Goal: Transaction & Acquisition: Purchase product/service

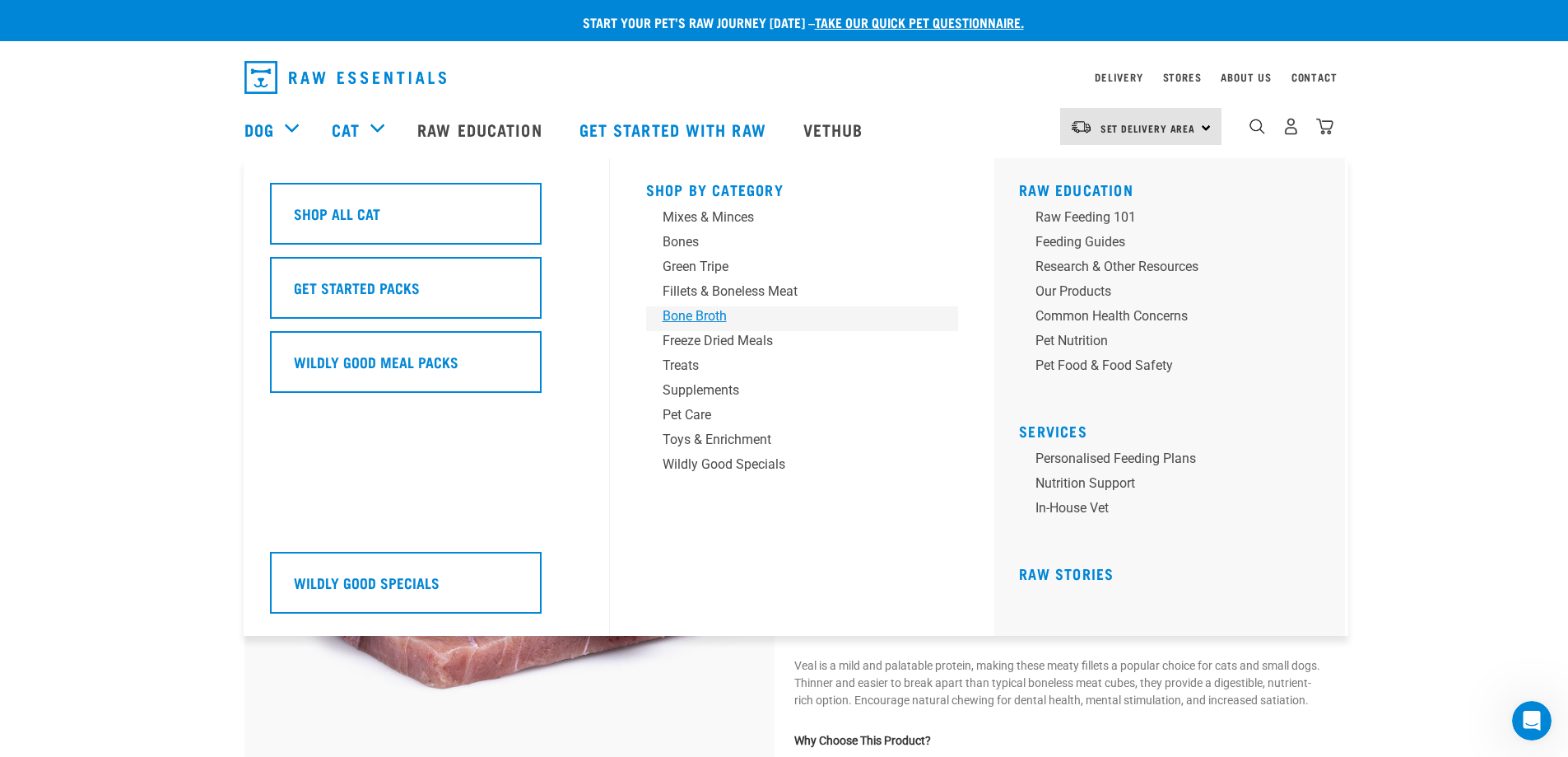
click at [690, 314] on div "Bone Broth" at bounding box center [791, 316] width 256 height 20
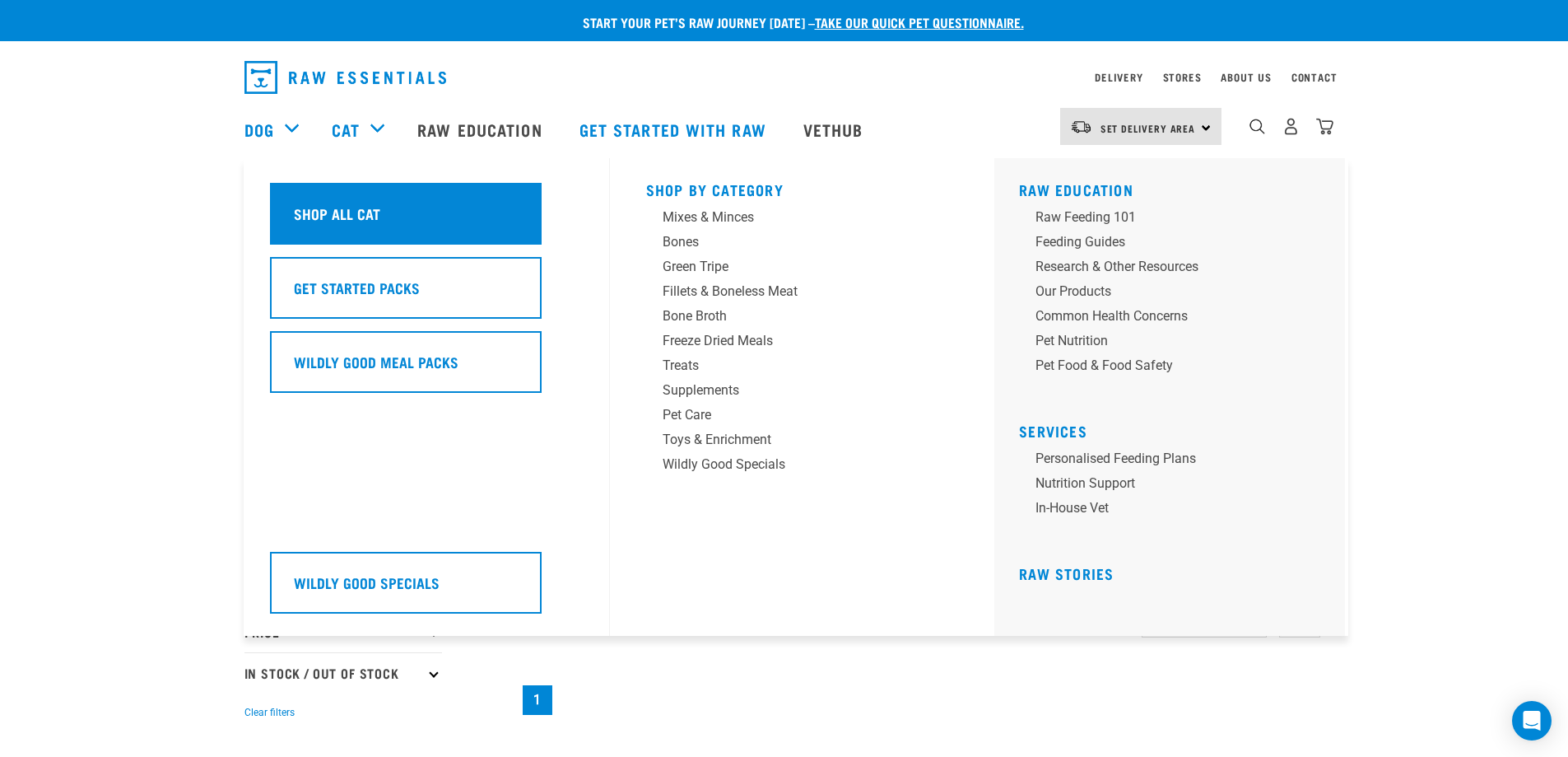
click at [365, 214] on h5 "Shop All Cat" at bounding box center [337, 213] width 86 height 21
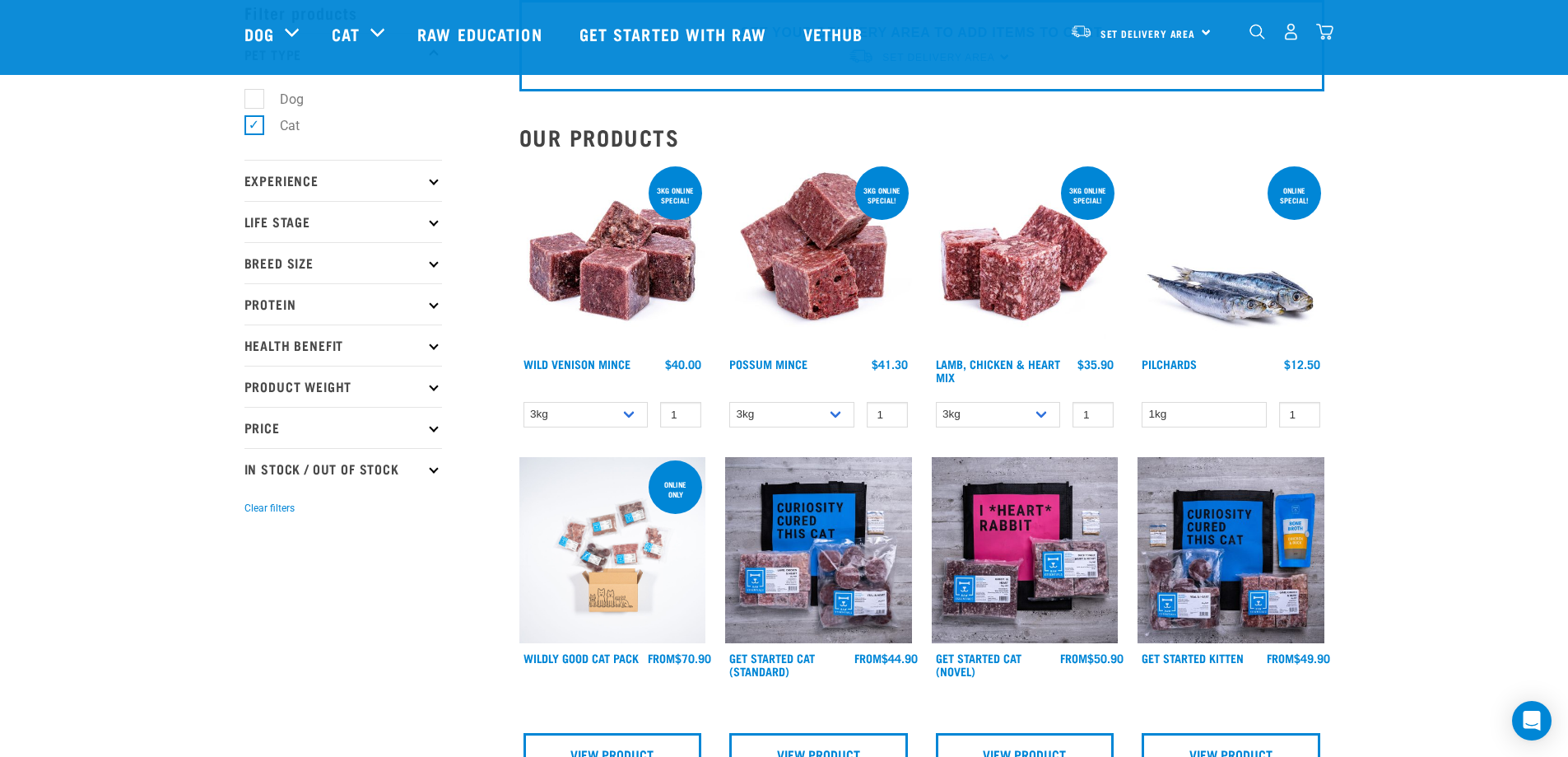
scroll to position [82, 0]
click at [629, 413] on select "3kg 1kg" at bounding box center [586, 416] width 125 height 26
click at [523, 403] on select "3kg 1kg" at bounding box center [586, 416] width 125 height 26
click at [621, 414] on select "3kg 1kg" at bounding box center [586, 416] width 125 height 26
select select "927"
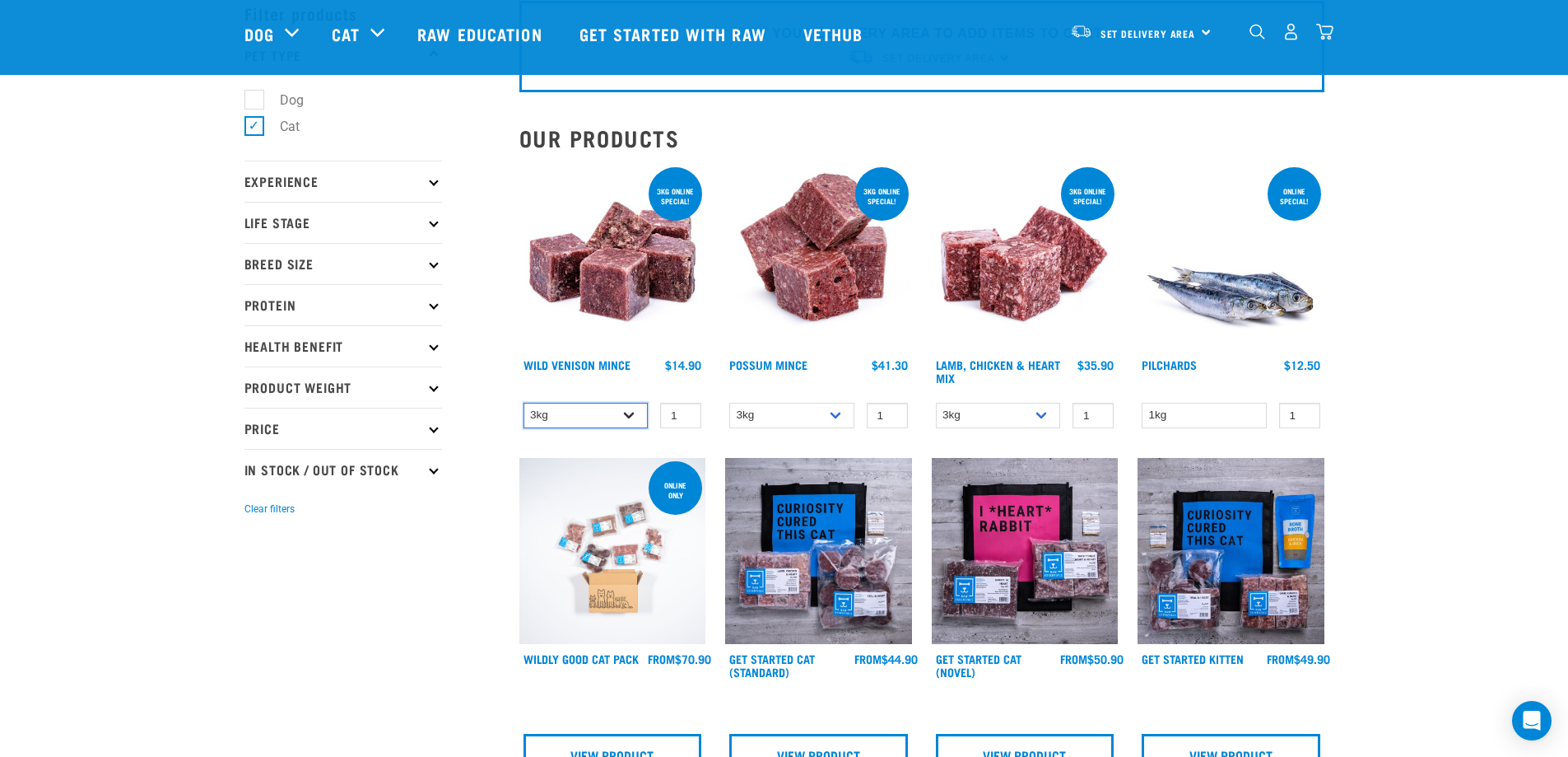
click at [523, 403] on select "3kg 1kg" at bounding box center [586, 416] width 125 height 26
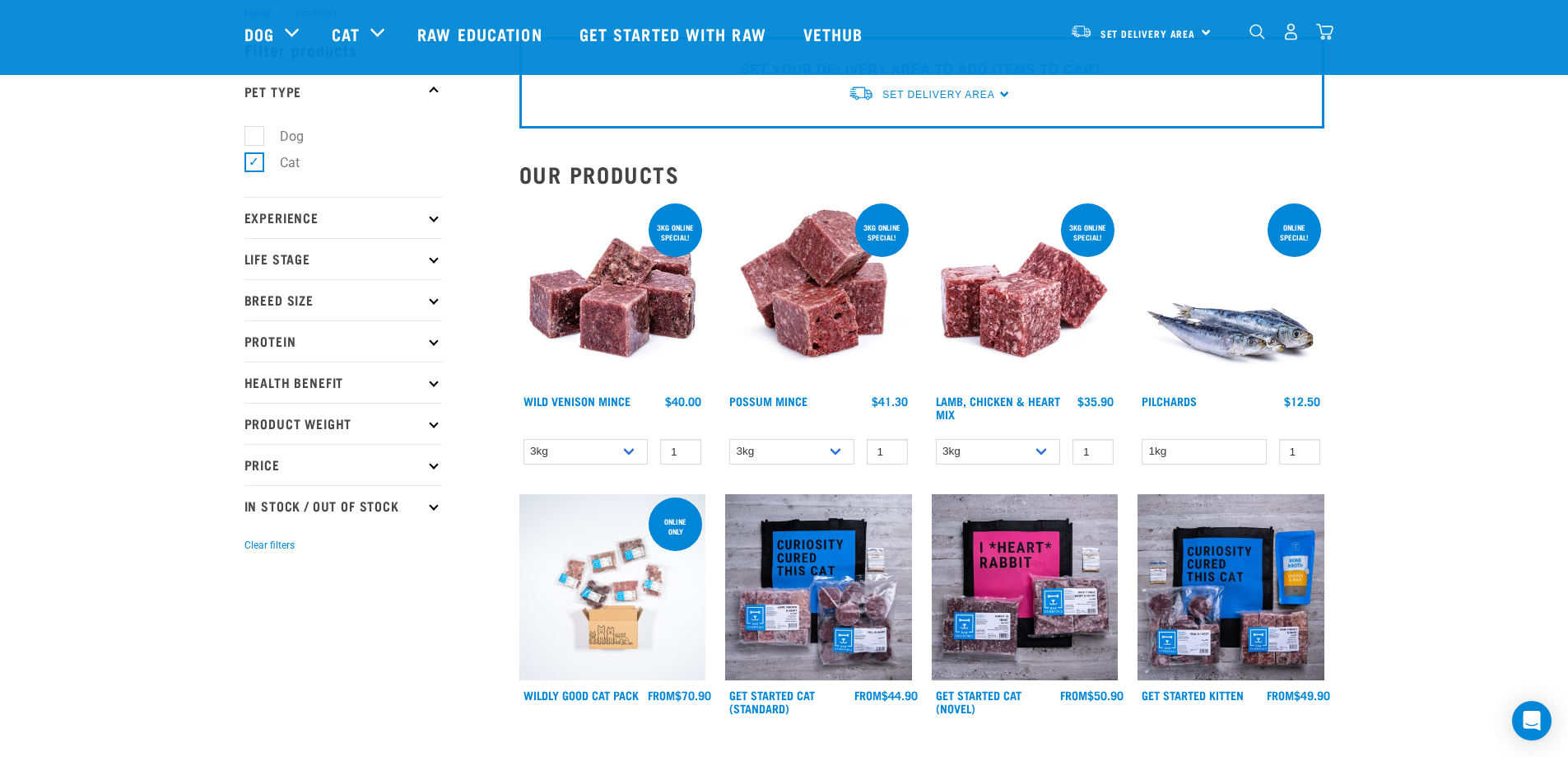
scroll to position [0, 0]
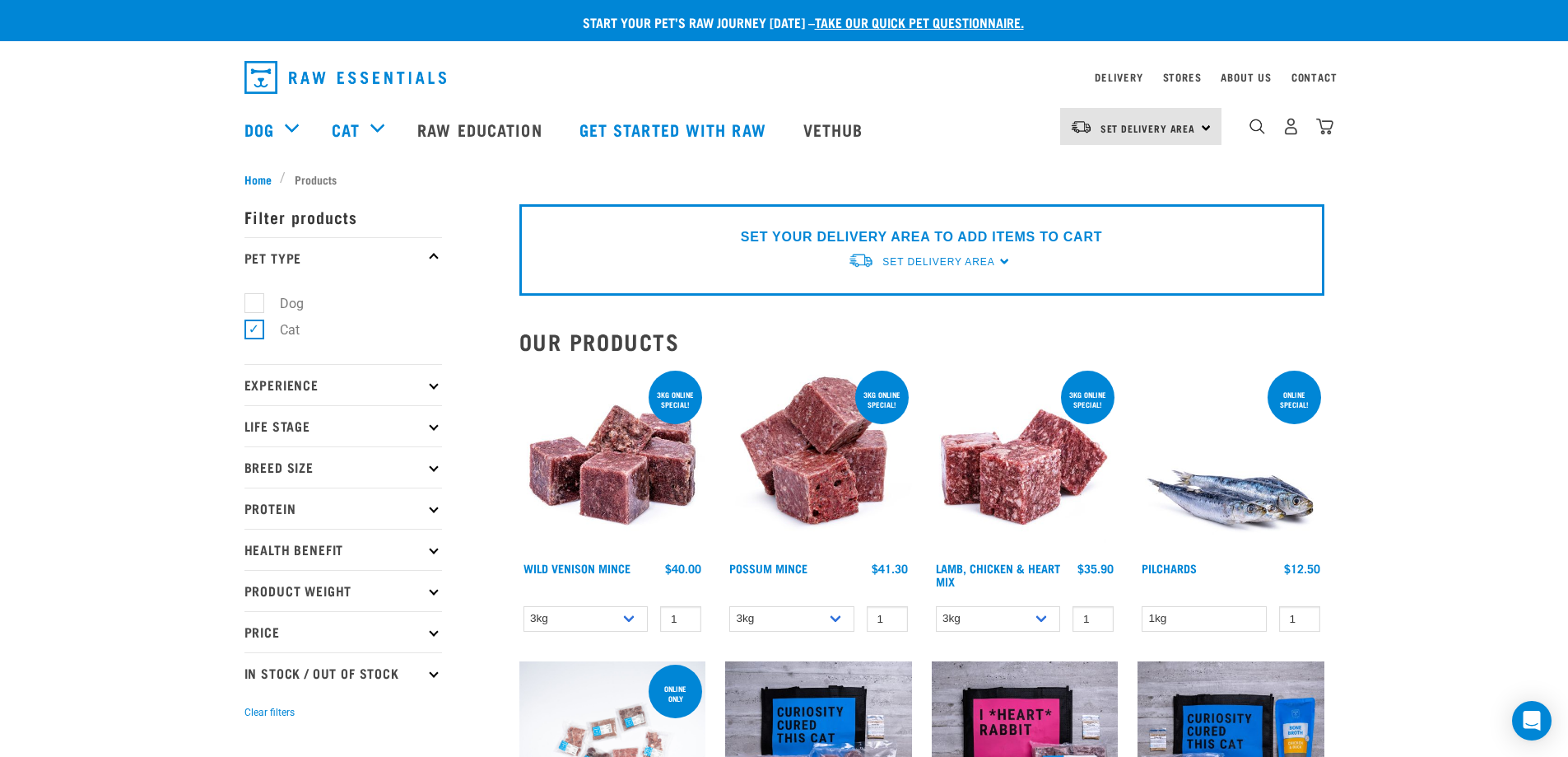
click at [865, 18] on link "take our quick pet questionnaire." at bounding box center [919, 21] width 209 height 8
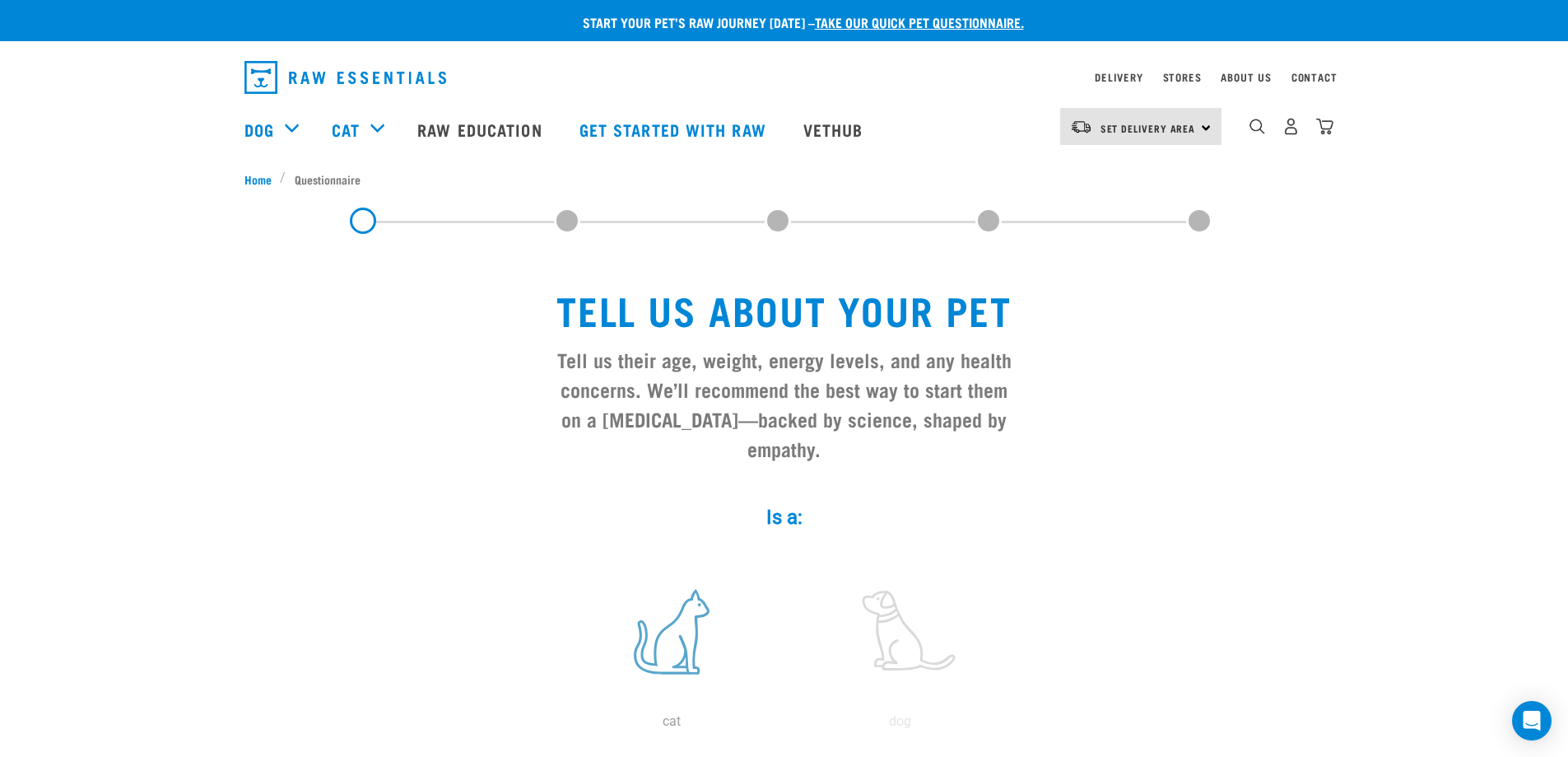
click at [667, 593] on label at bounding box center [672, 632] width 222 height 140
click at [557, 725] on input "radio" at bounding box center [557, 725] width 0 height 0
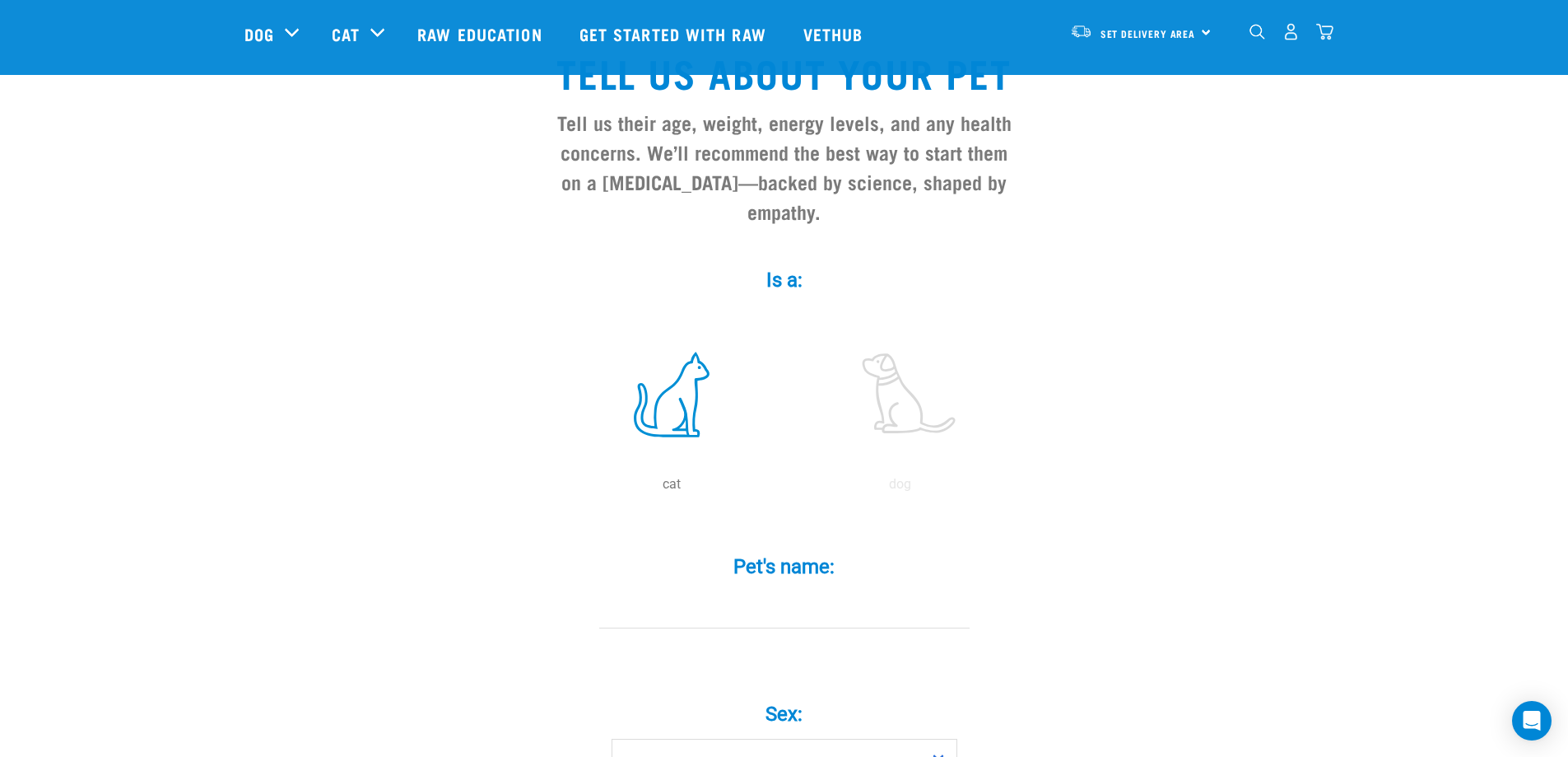
scroll to position [165, 0]
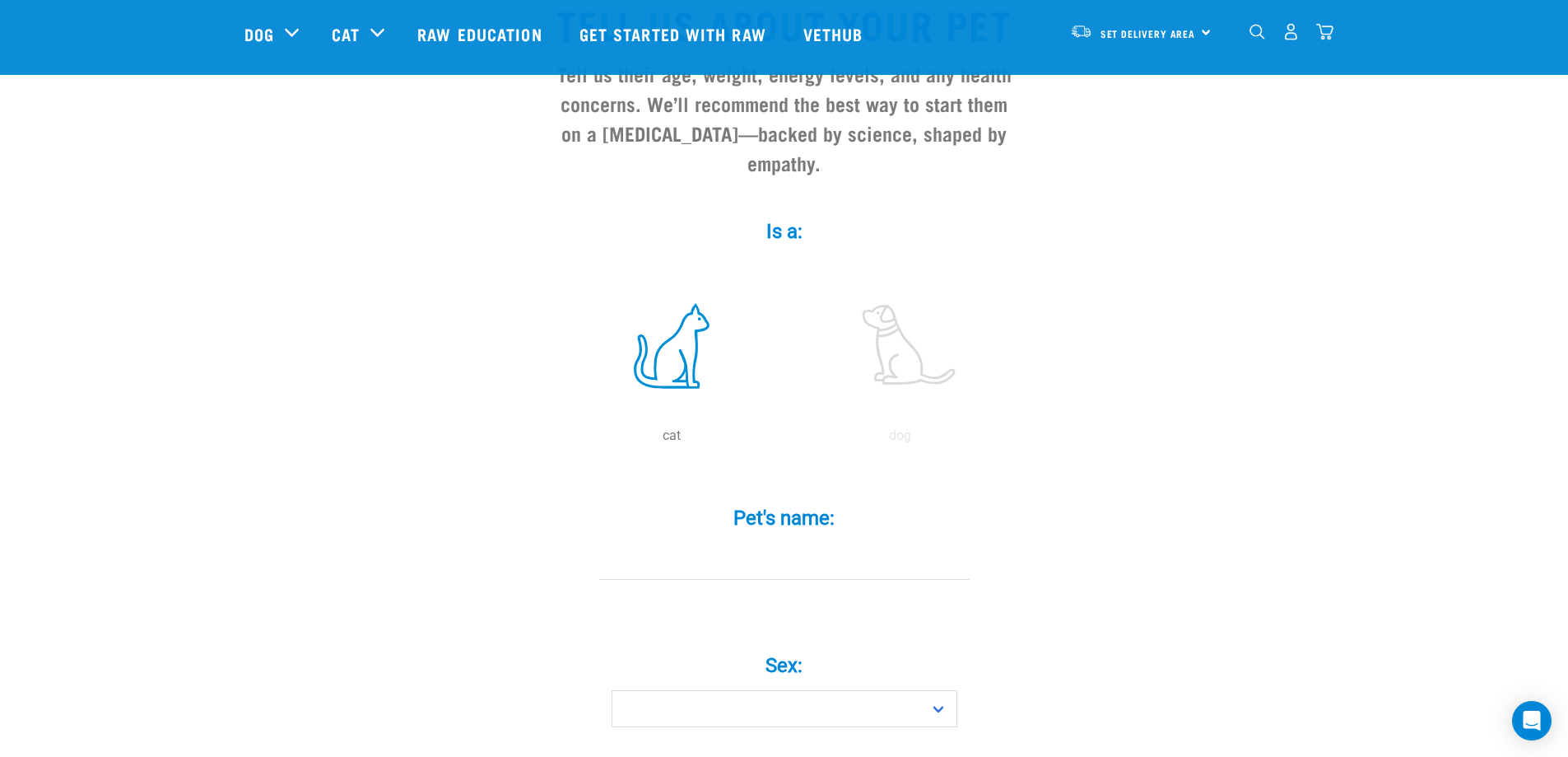
click at [792, 542] on input "Pet's name: *" at bounding box center [784, 560] width 370 height 37
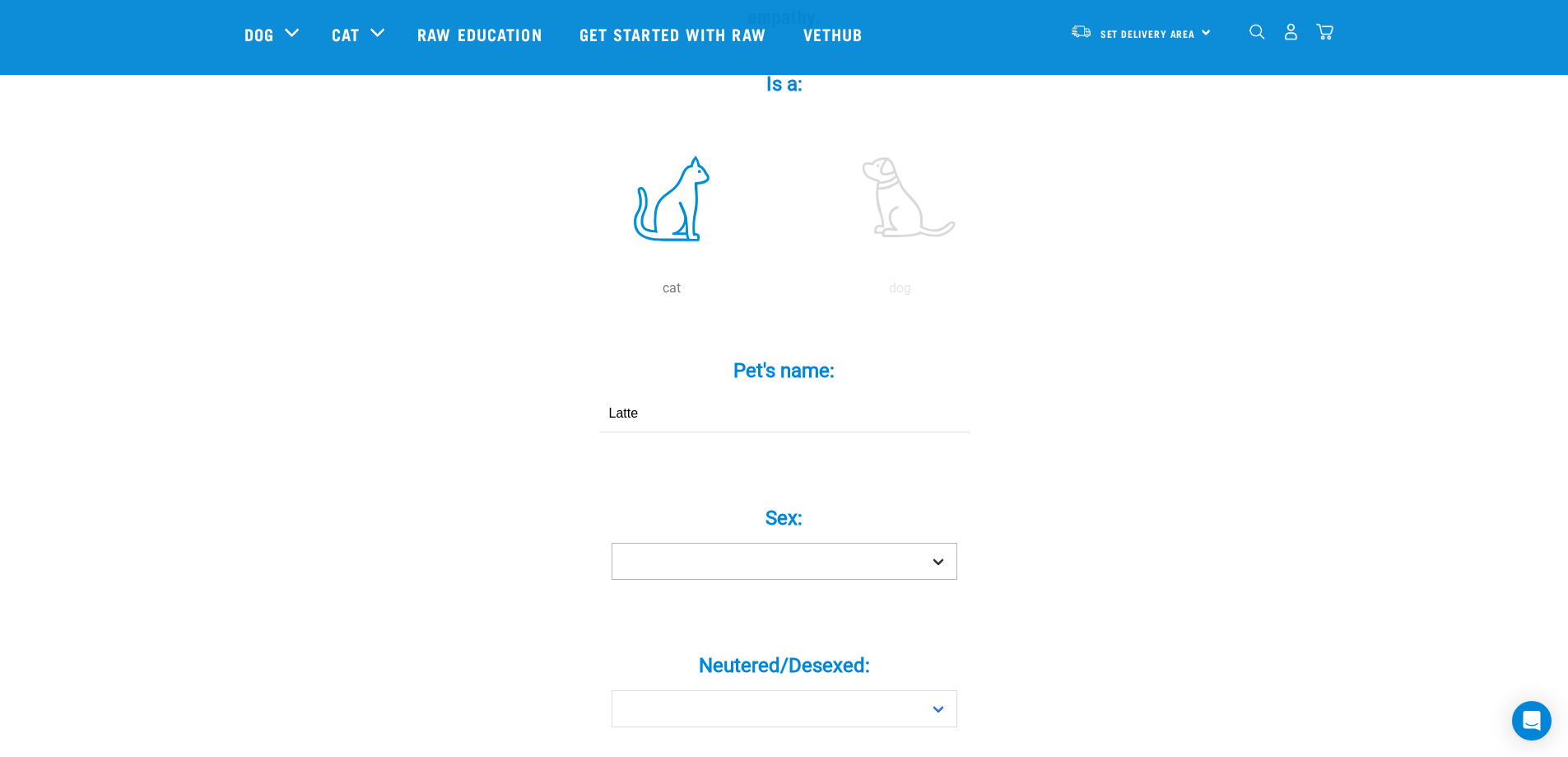
scroll to position [329, 0]
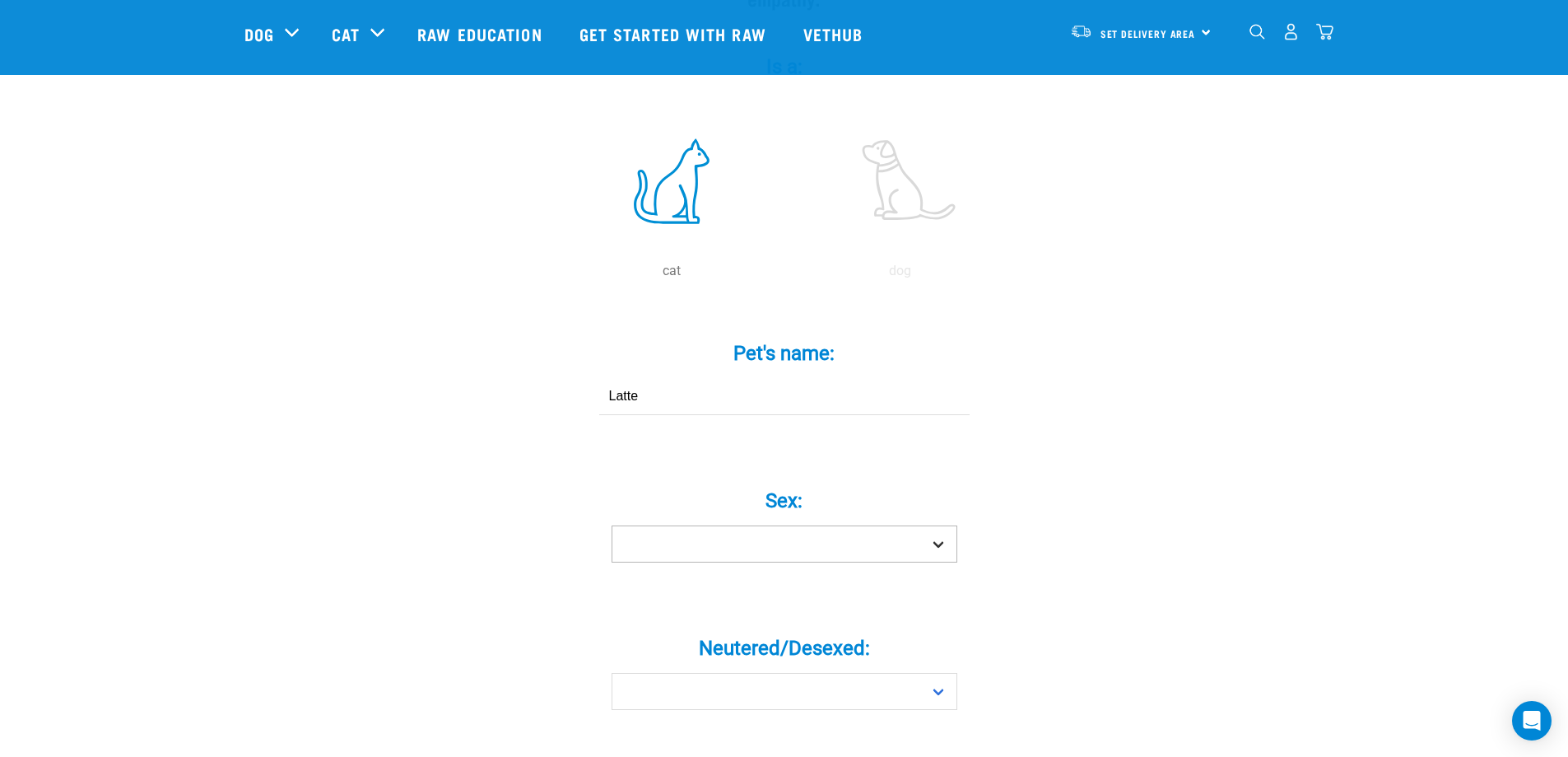
type input "Latte"
click at [754, 525] on select "Boy Girl" at bounding box center [784, 543] width 345 height 37
click at [693, 525] on select "Boy Girl" at bounding box center [784, 543] width 345 height 37
select select "boy"
click at [611, 525] on select "Boy Girl" at bounding box center [784, 543] width 345 height 37
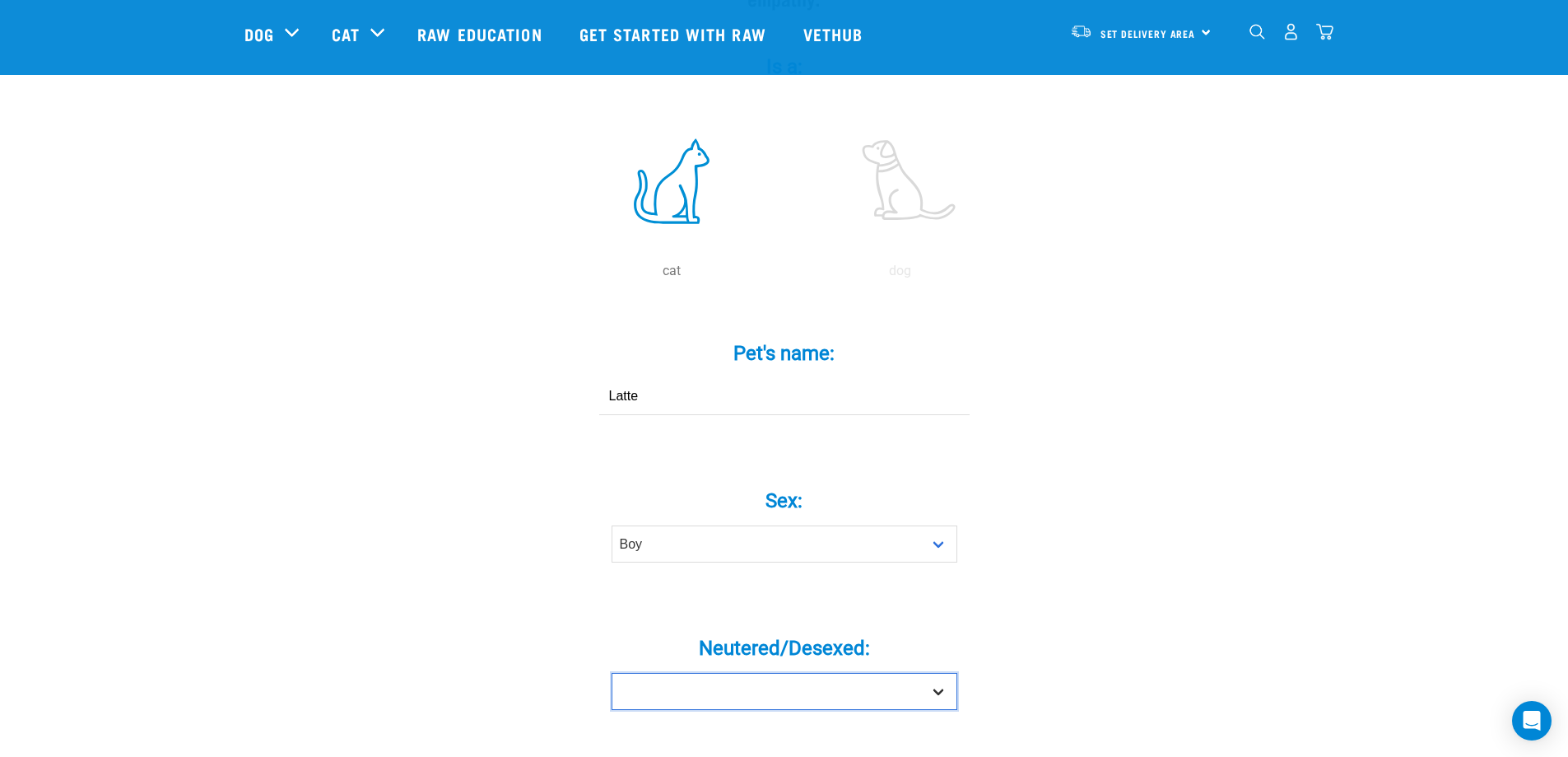
click at [649, 673] on select "Yes No" at bounding box center [784, 691] width 345 height 37
select select "yes"
click at [611, 673] on select "Yes No" at bounding box center [784, 691] width 345 height 37
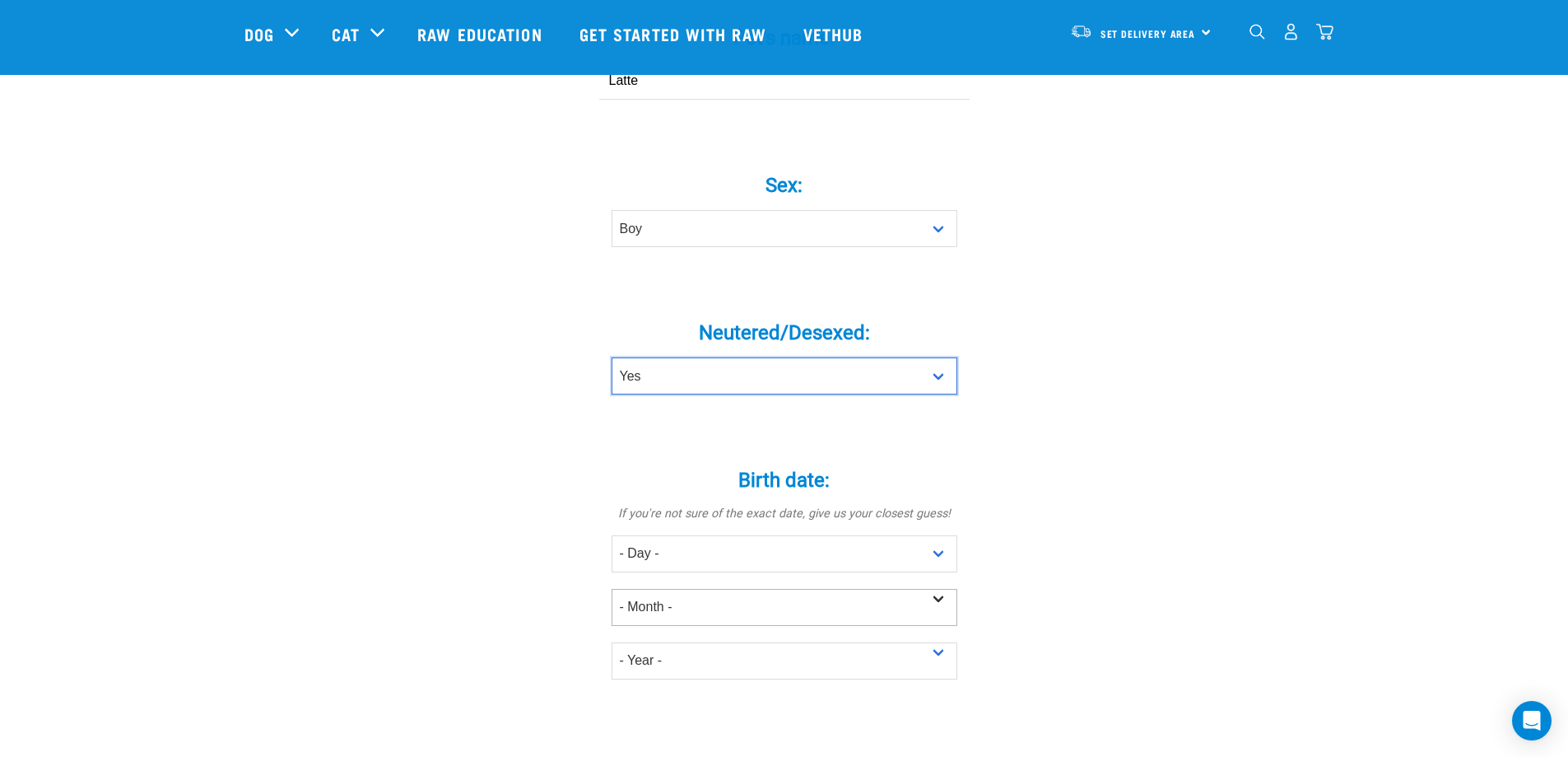
scroll to position [659, 0]
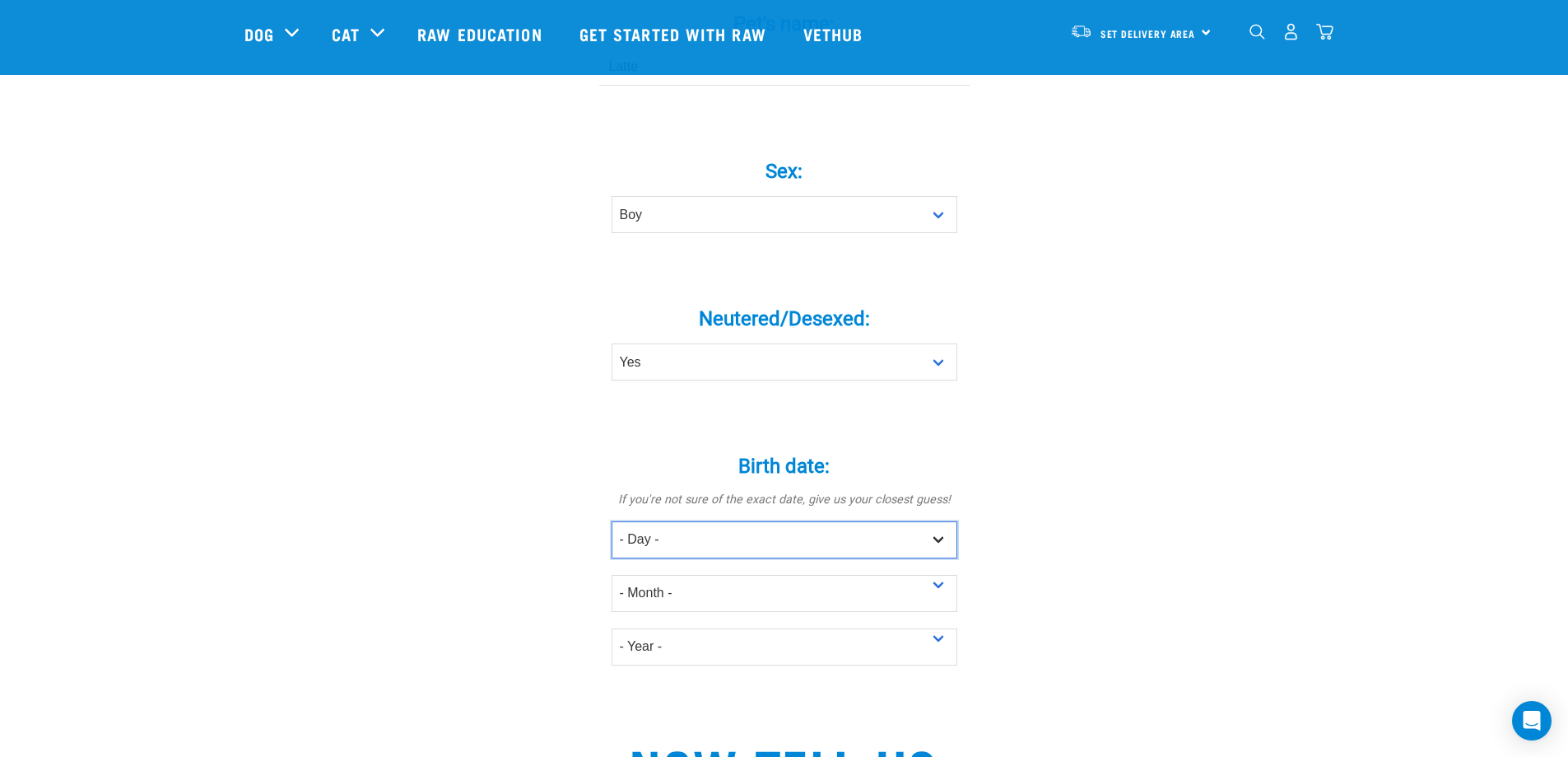
click at [665, 521] on select "- Day - 1 2 3 4 5 6 7 8 9 10 11 12 13 14 15 16 17 18 19 20 21 22 23 24 25 26 27" at bounding box center [784, 539] width 345 height 37
select select "28"
click at [611, 521] on select "- Day - 1 2 3 4 5 6 7 8 9 10 11 12 13 14 15 16 17 18 19 20 21 22 23 24 25 26 27" at bounding box center [784, 539] width 345 height 37
click at [657, 575] on select "- Month - January February March April May June July August September October N…" at bounding box center [784, 593] width 345 height 37
select select "November"
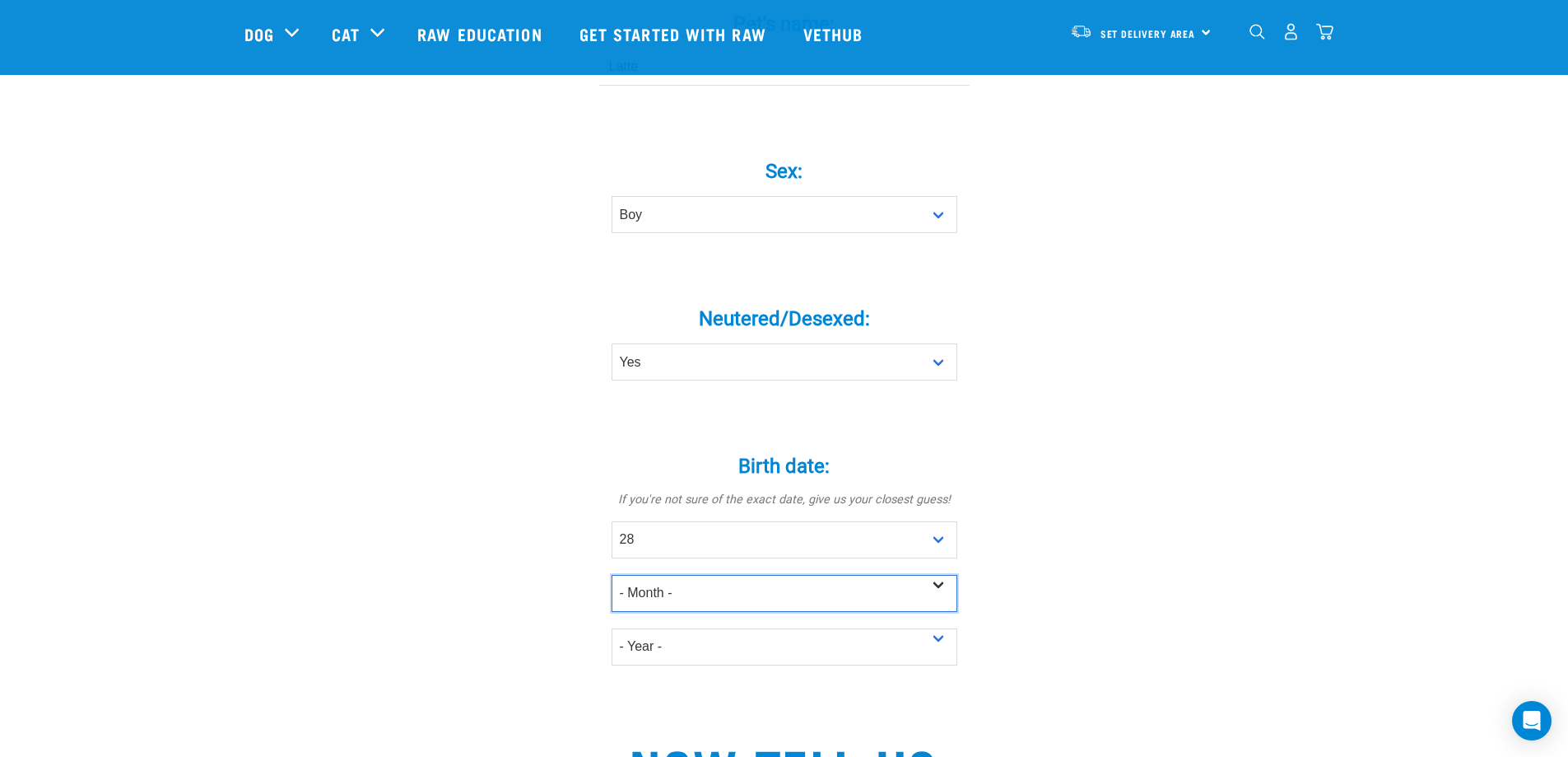
click at [611, 575] on select "- Month - January February March April May June July August September October N…" at bounding box center [784, 593] width 345 height 37
click at [657, 629] on select "- Year - 2025 2024 2023 2022 2021 2020 2019 2018 2017 2016 2015 2014 2013 2012" at bounding box center [784, 647] width 345 height 37
select select "2018"
click at [611, 629] on select "- Year - 2025 2024 2023 2022 2021 2020 2019 2018 2017 2016 2015 2014 2013 2012" at bounding box center [784, 647] width 345 height 37
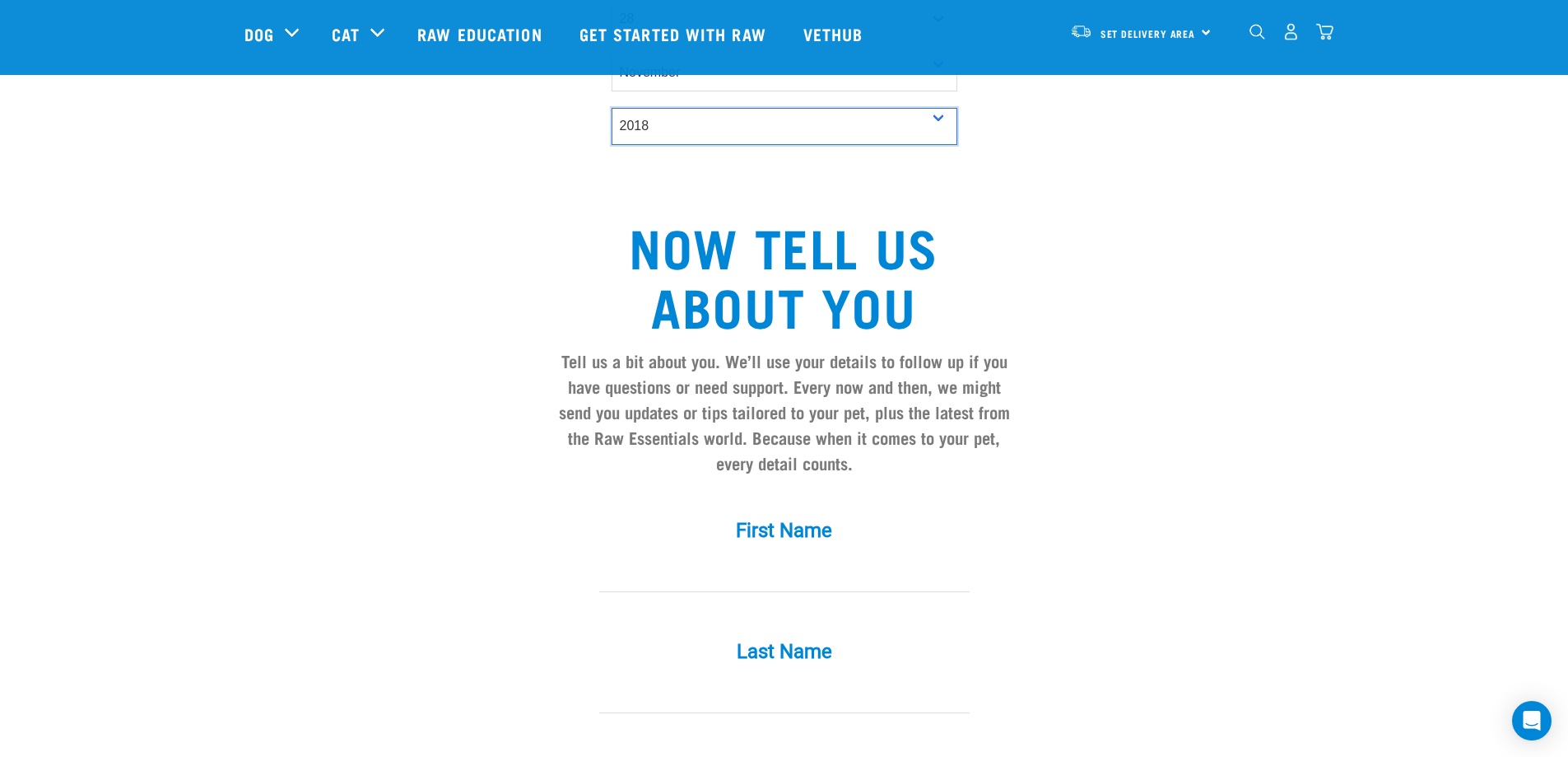
scroll to position [1235, 0]
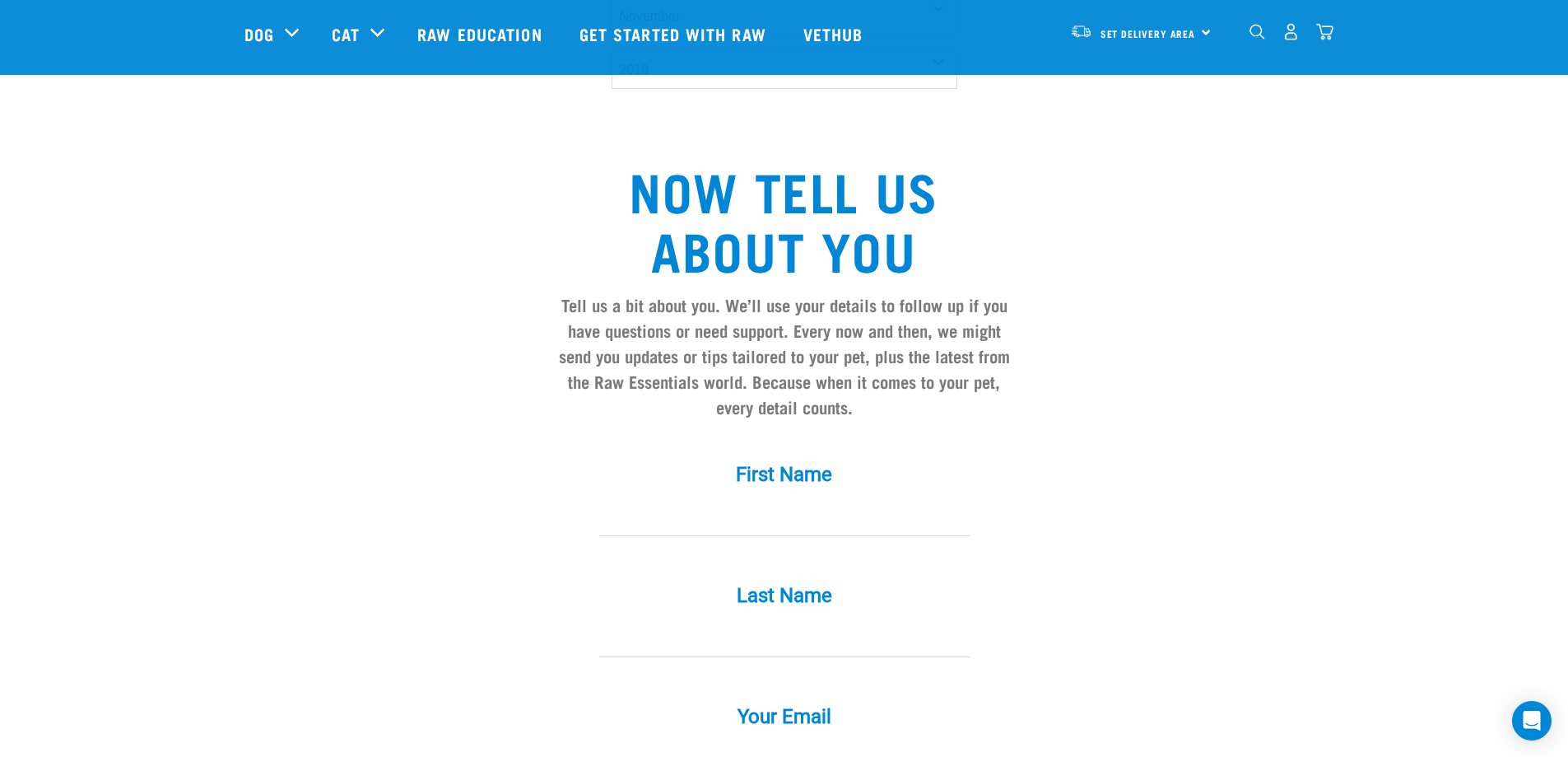
click at [757, 499] on input "First Name *" at bounding box center [784, 517] width 370 height 37
type input "Victoria"
type input "Eden"
type input "quillblade@gmail.com"
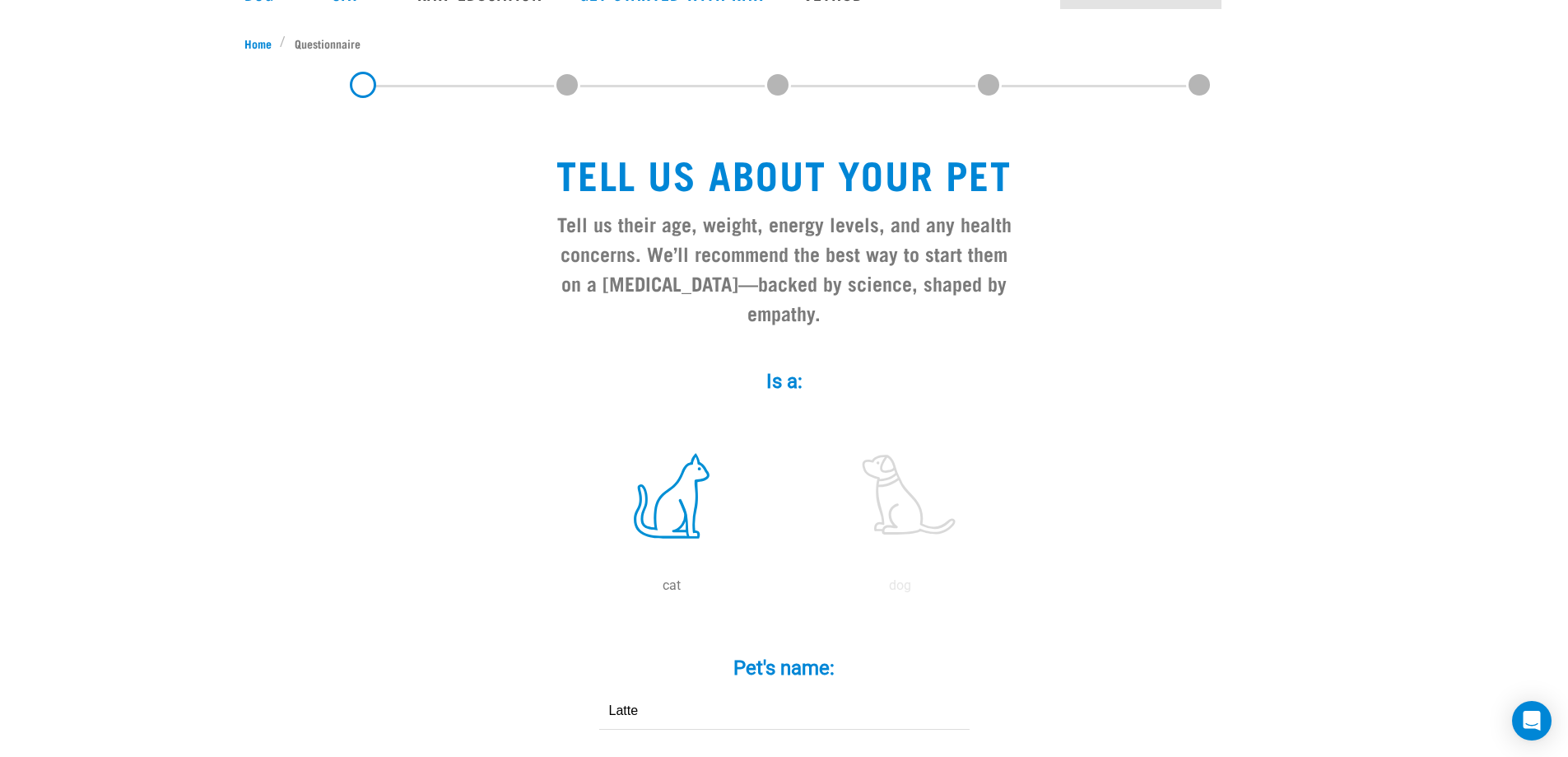
scroll to position [0, 0]
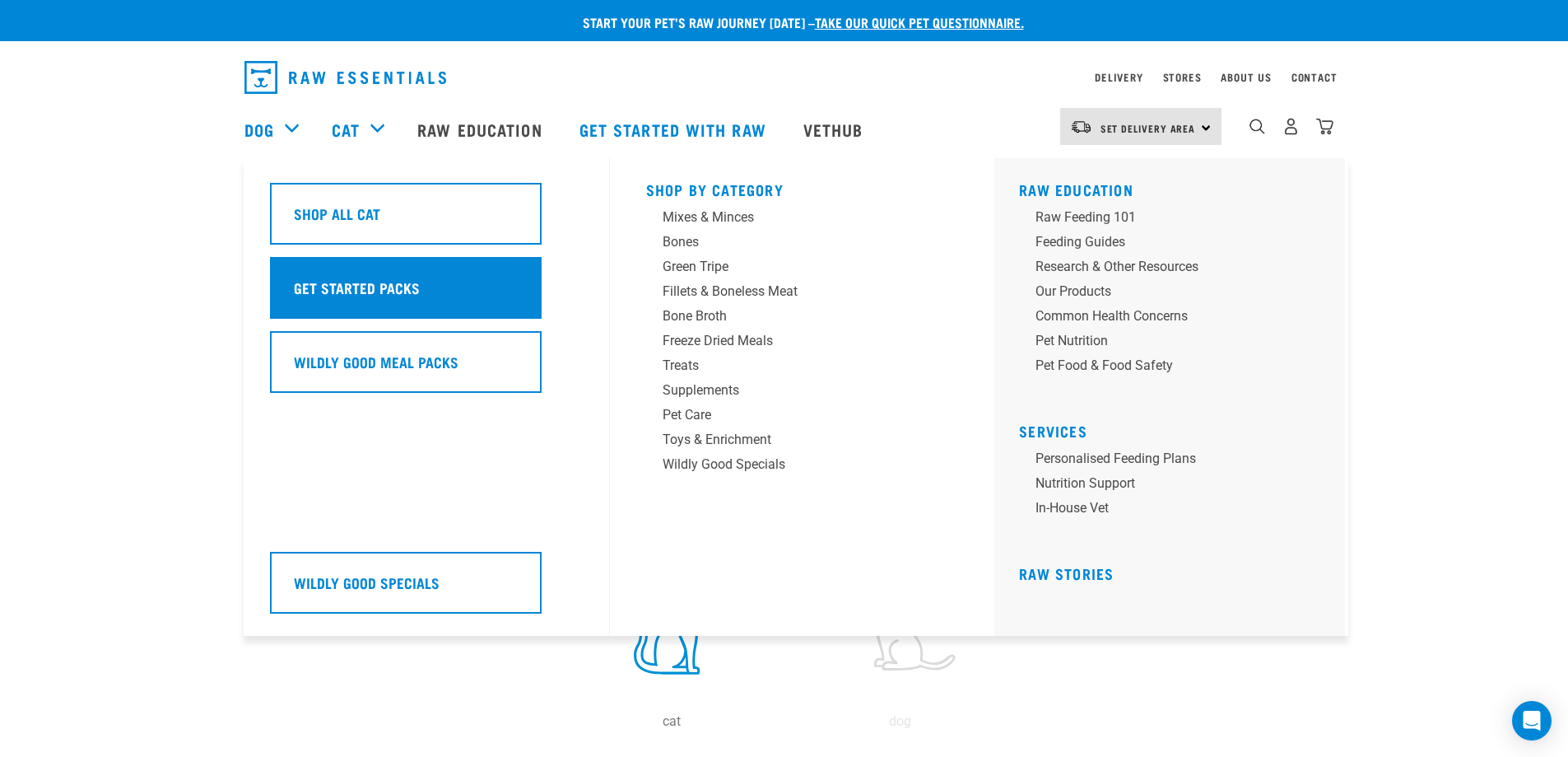
click at [380, 297] on h5 "Get Started Packs" at bounding box center [357, 287] width 126 height 21
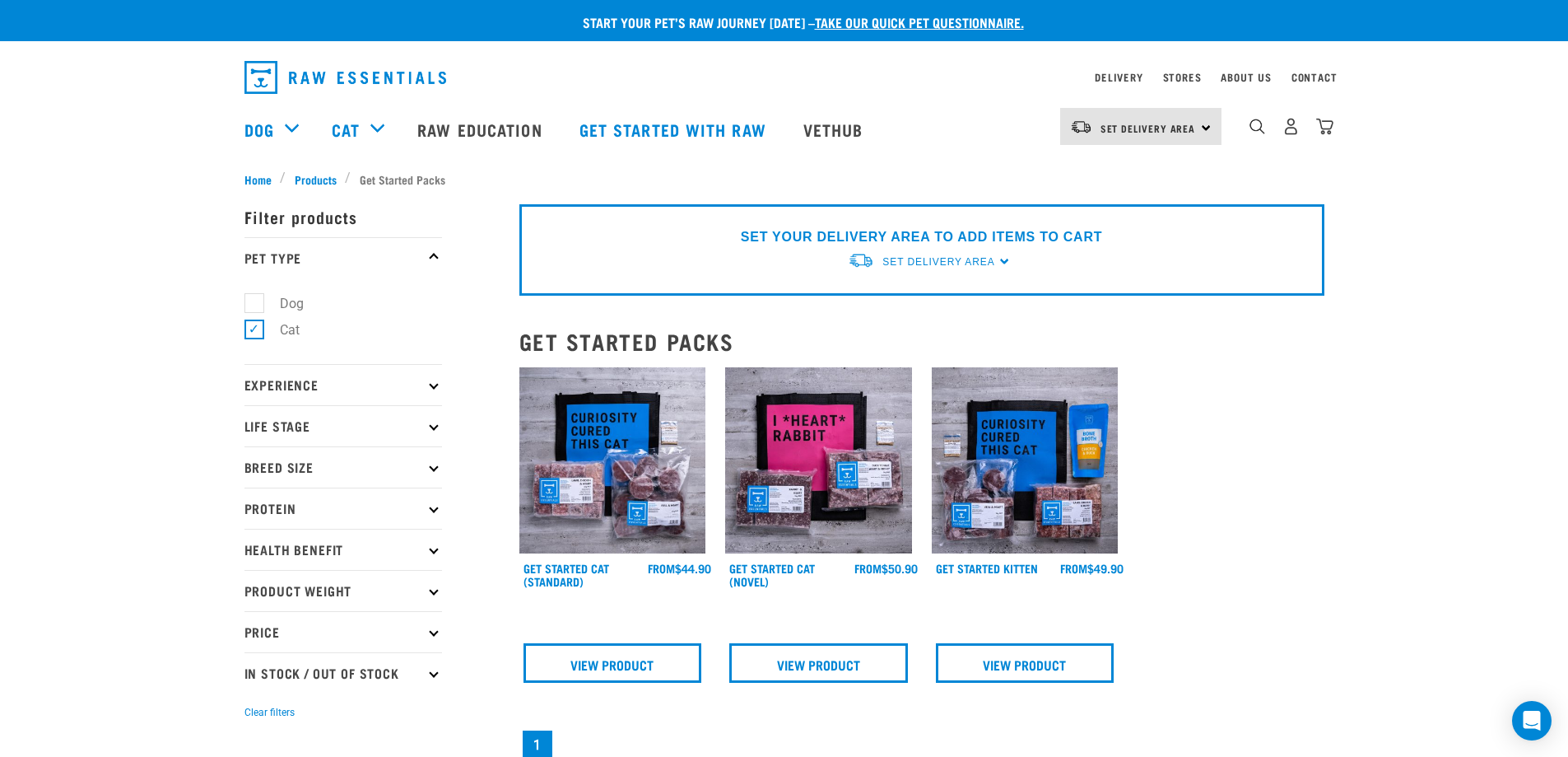
click at [597, 476] on img at bounding box center [612, 460] width 187 height 187
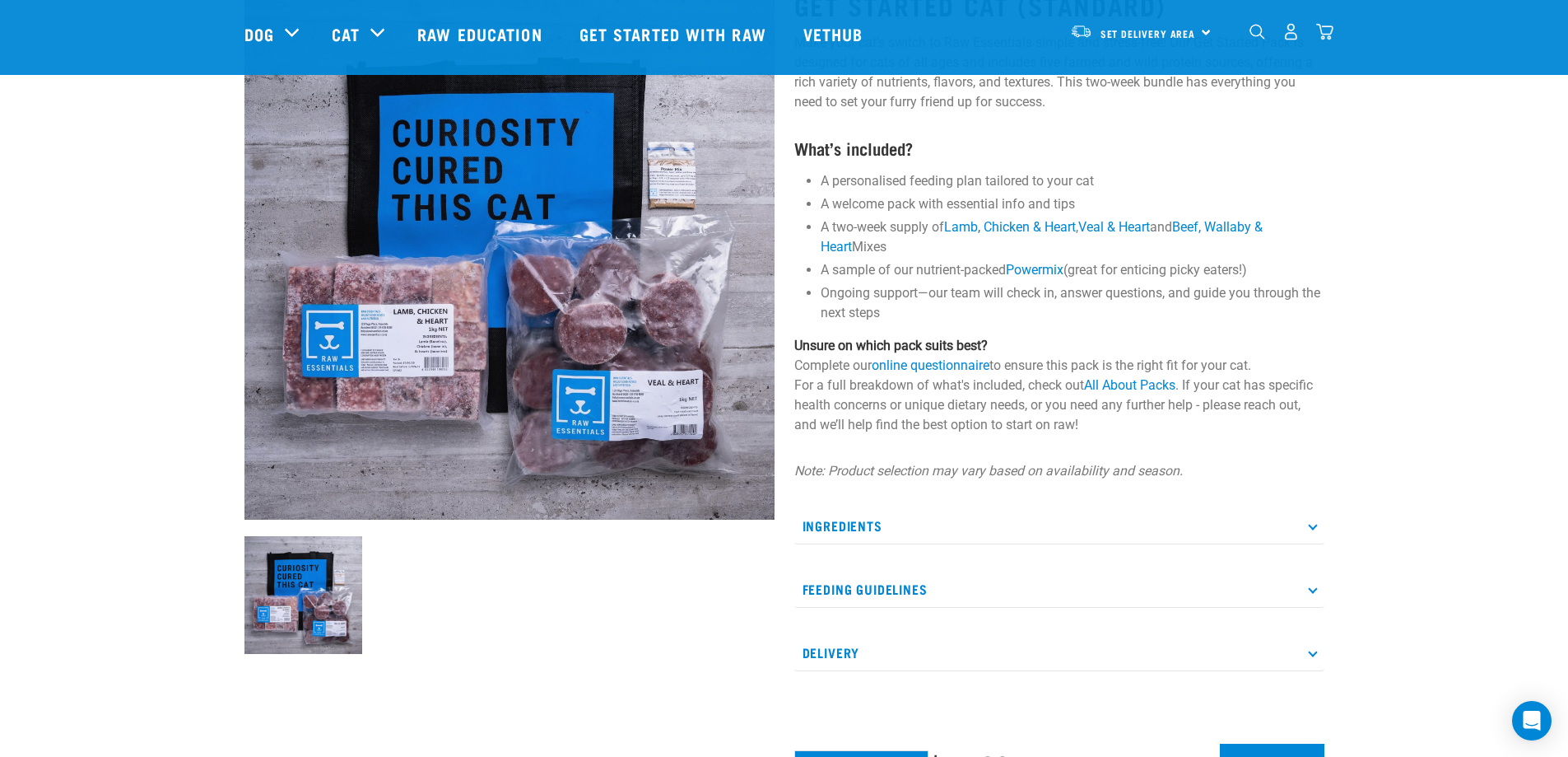
scroll to position [165, 0]
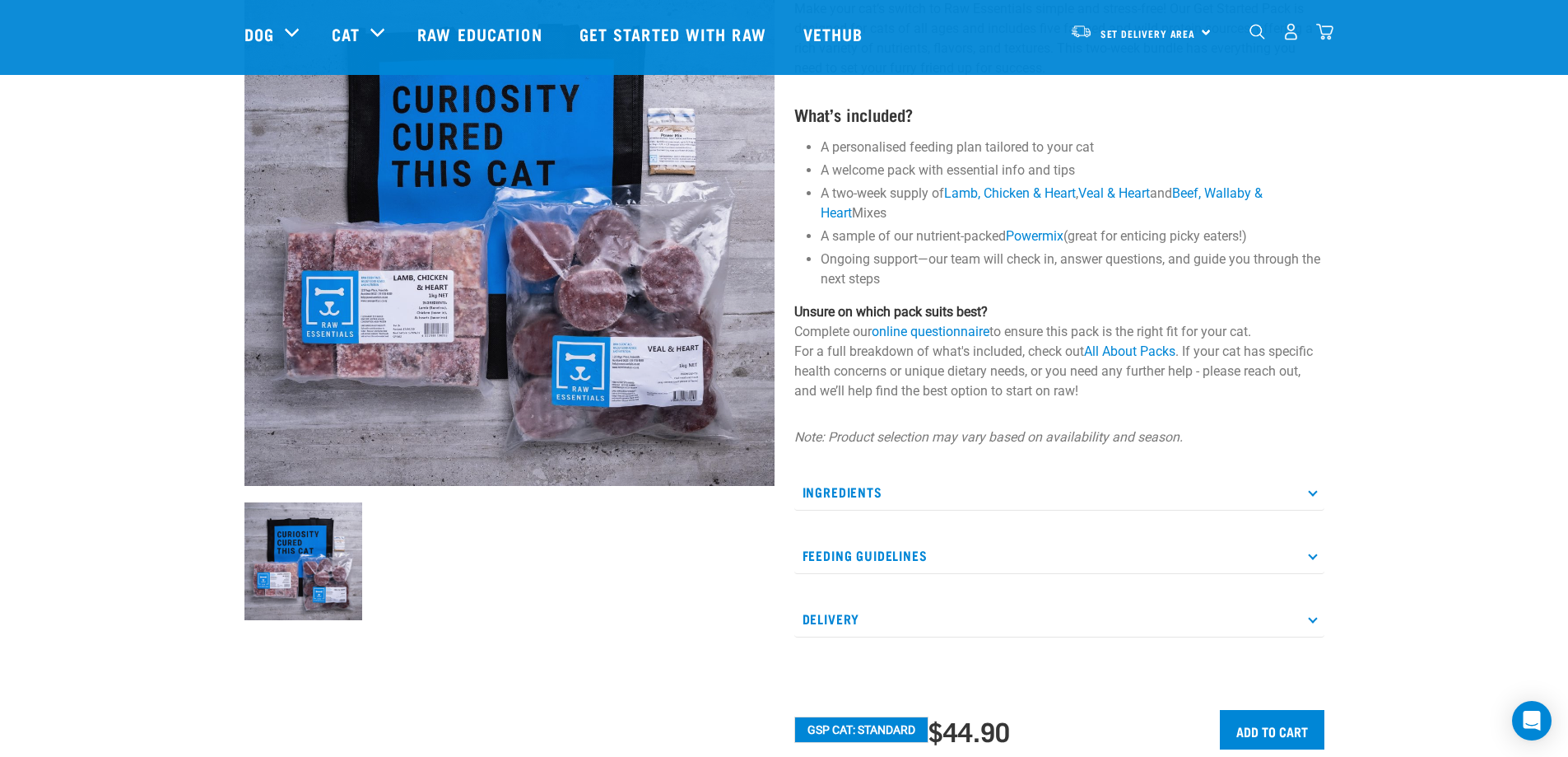
click at [834, 552] on p "Feeding Guidelines" at bounding box center [1059, 555] width 530 height 37
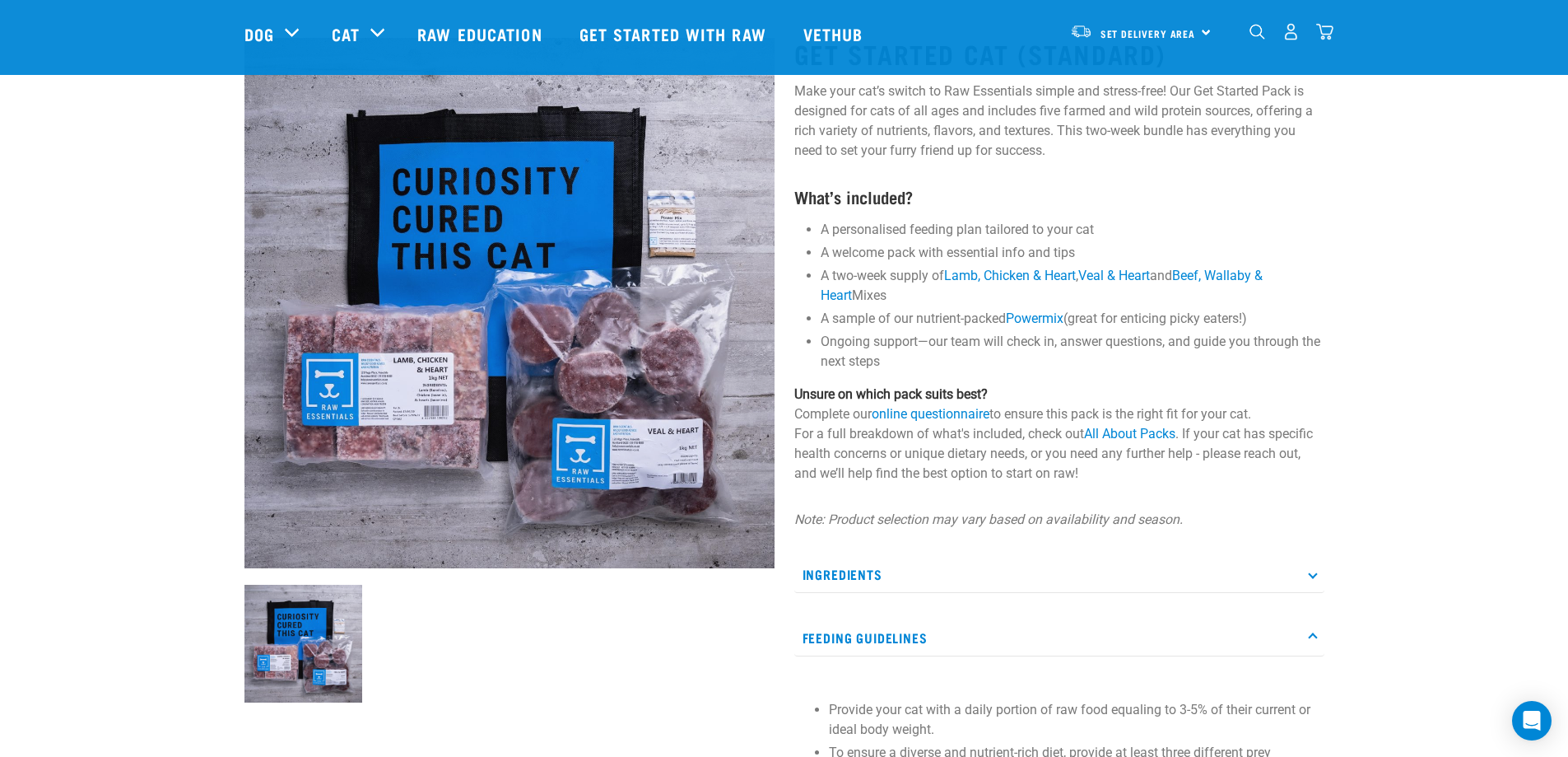
scroll to position [0, 0]
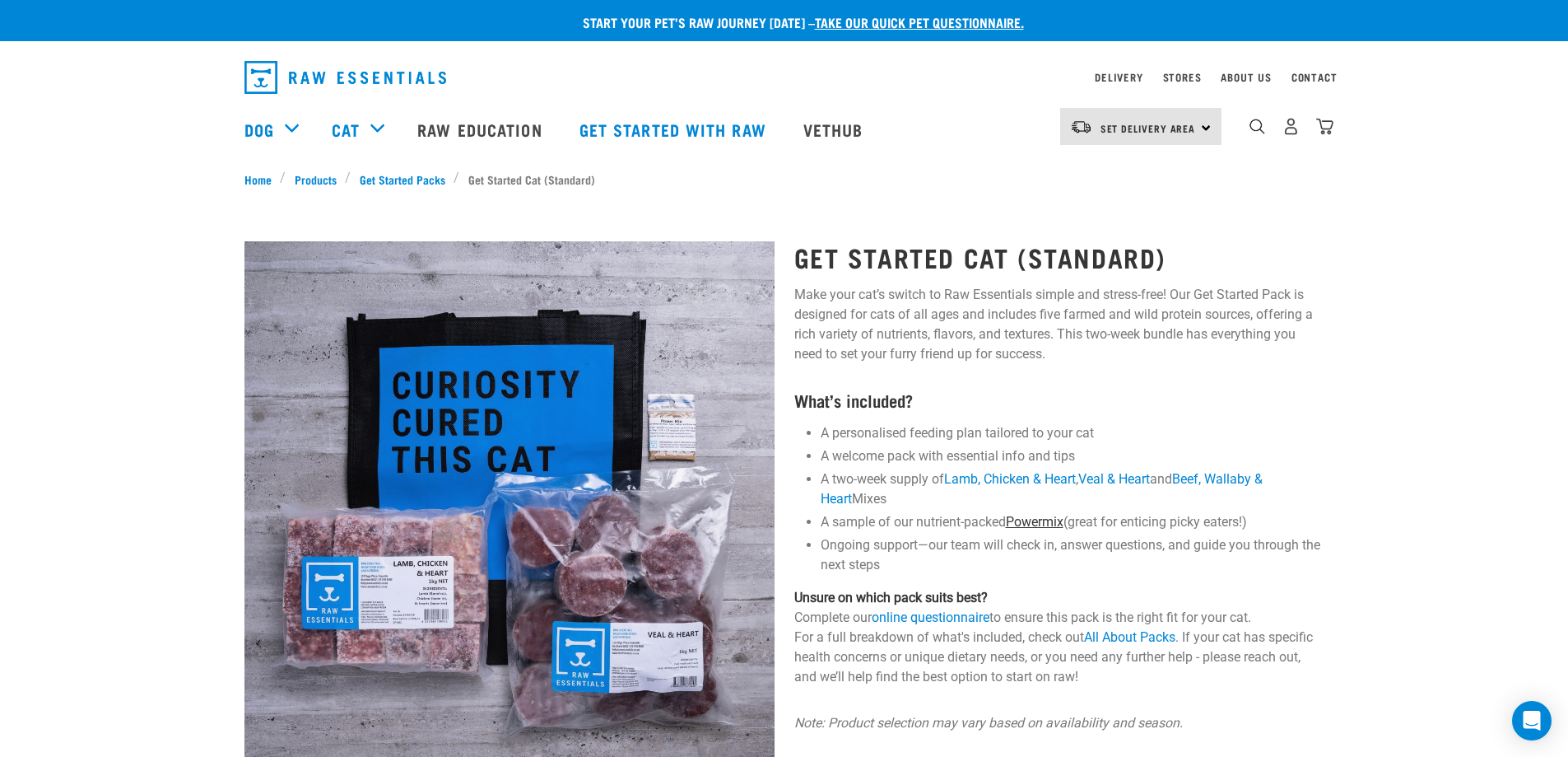
click at [1029, 520] on link "Powermix" at bounding box center [1034, 522] width 57 height 15
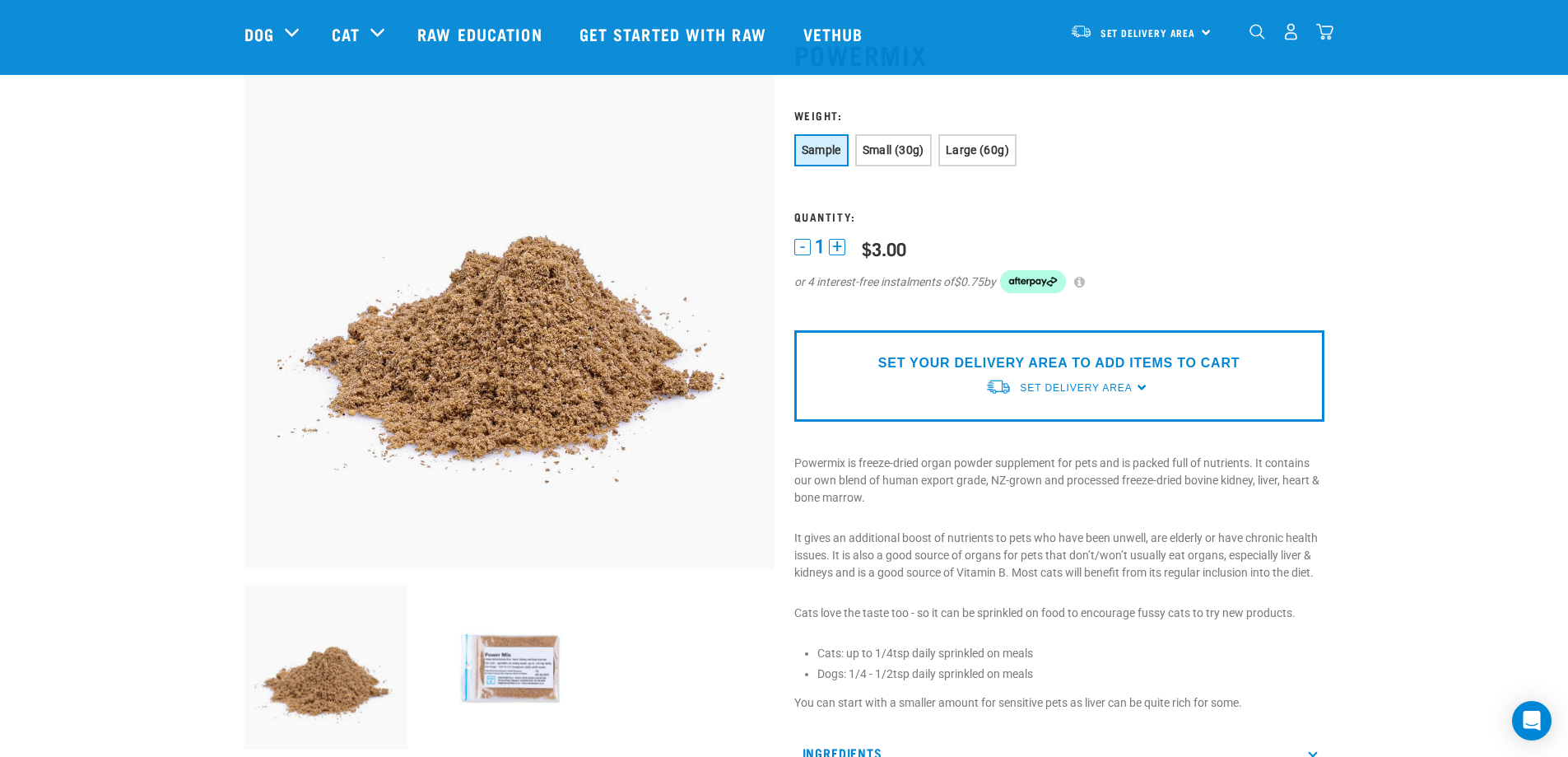
scroll to position [82, 0]
